Goal: Task Accomplishment & Management: Use online tool/utility

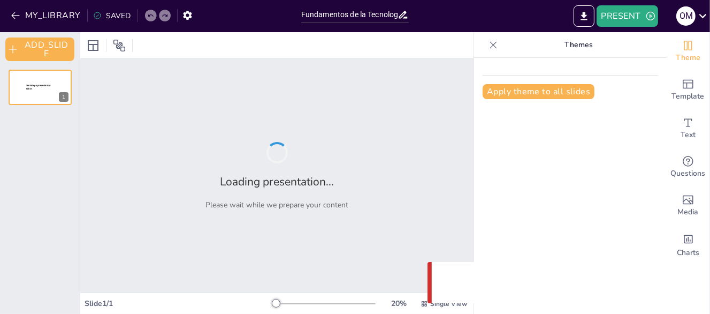
type input "Fundamentos de la Tecnología VoIP en Centrales Telefónicas"
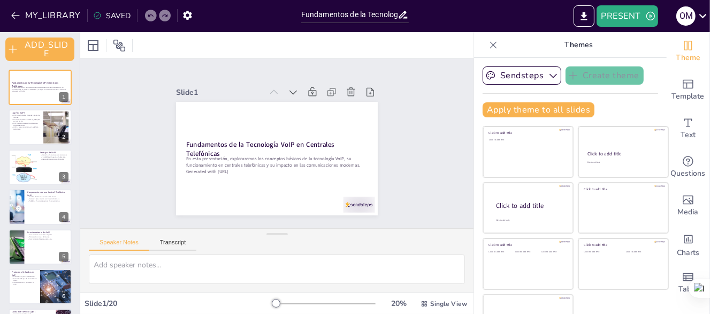
checkbox input "true"
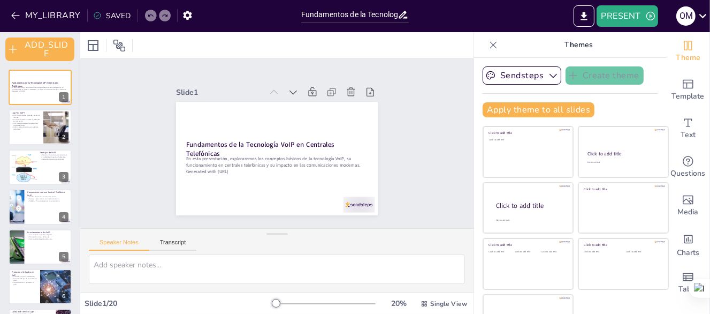
checkbox input "true"
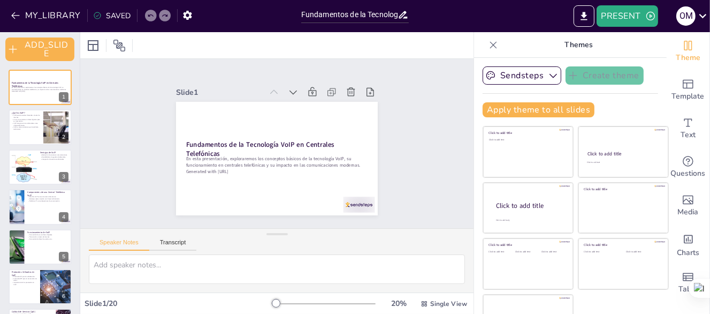
checkbox input "true"
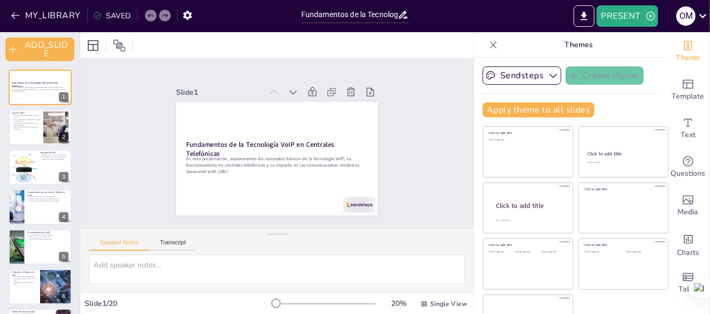
checkbox input "true"
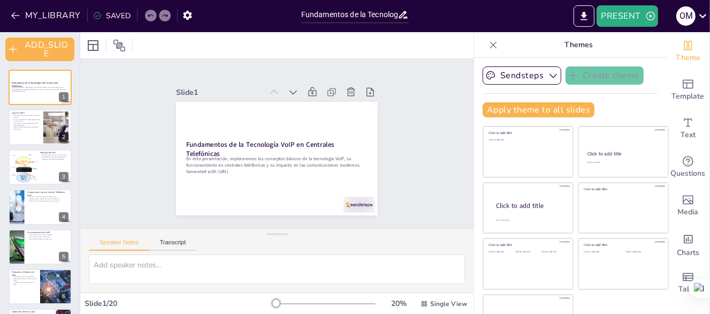
click at [306, 54] on div at bounding box center [276, 45] width 393 height 26
checkbox input "true"
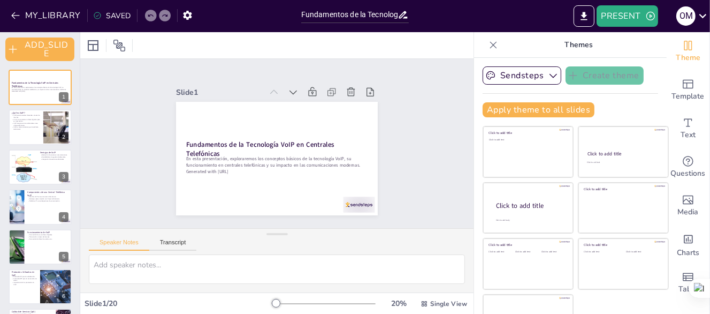
checkbox input "true"
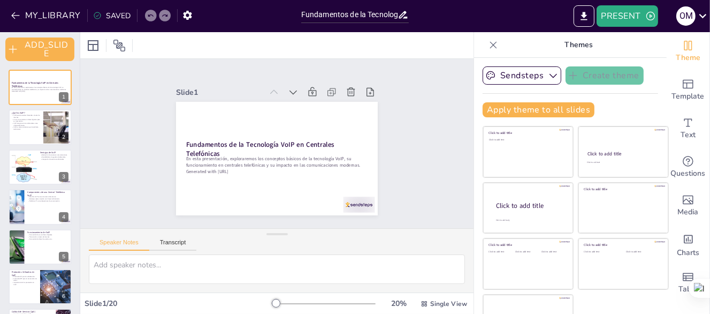
checkbox input "true"
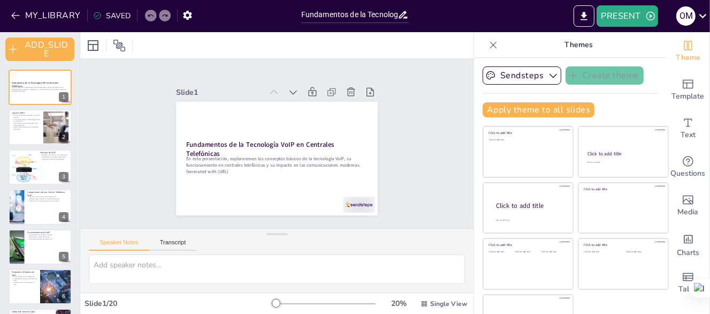
checkbox input "true"
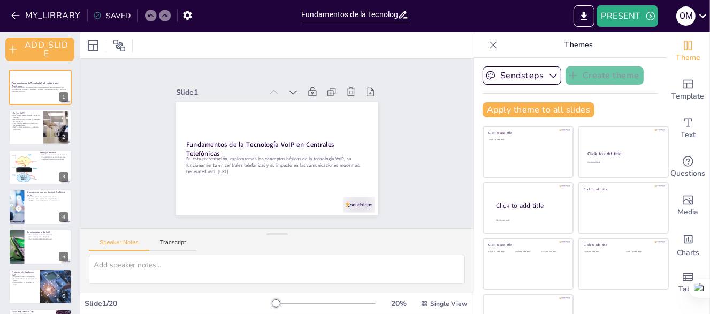
checkbox input "true"
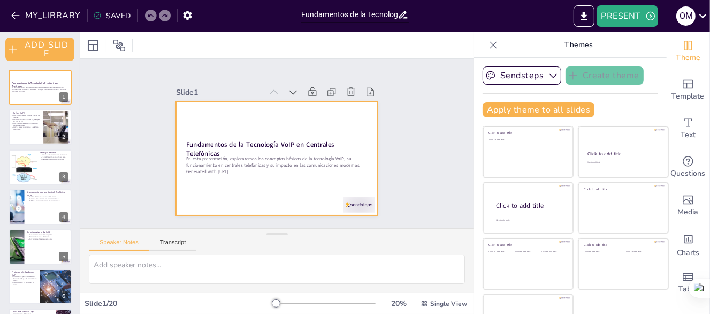
checkbox input "true"
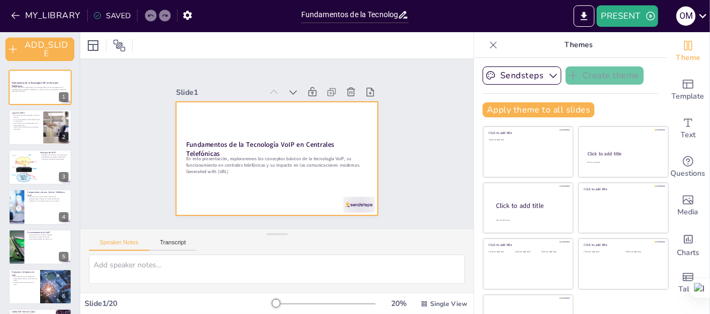
checkbox input "true"
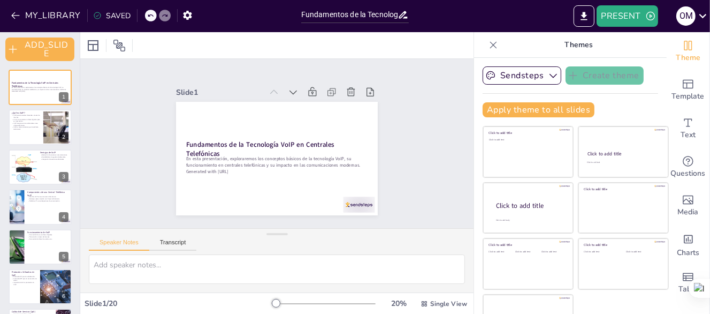
checkbox input "true"
